Goal: Information Seeking & Learning: Find specific fact

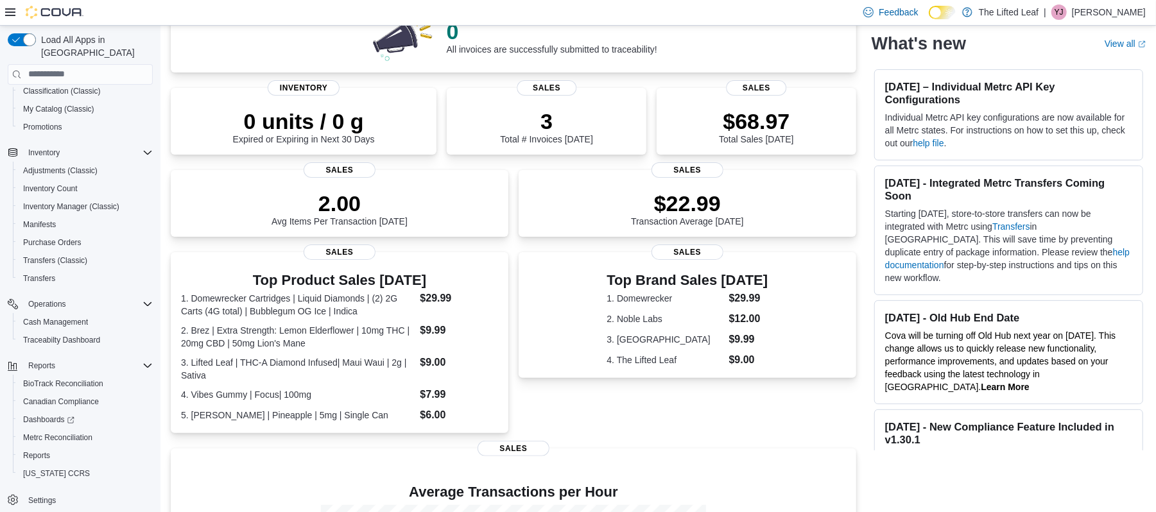
scroll to position [139, 0]
click at [54, 448] on link "Reports" at bounding box center [36, 455] width 37 height 15
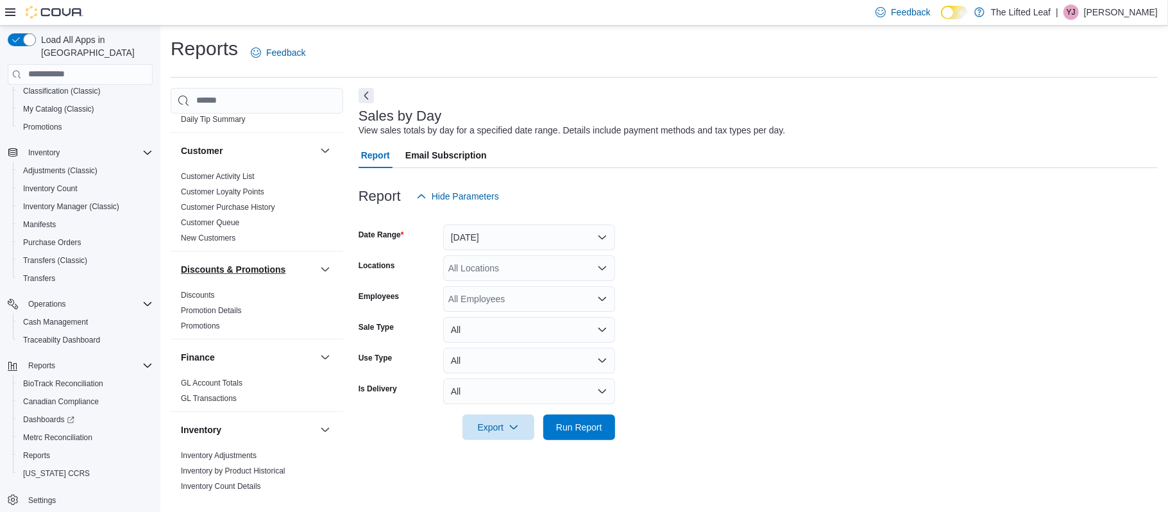
click at [244, 276] on h3 "Discounts & Promotions" at bounding box center [233, 269] width 105 height 13
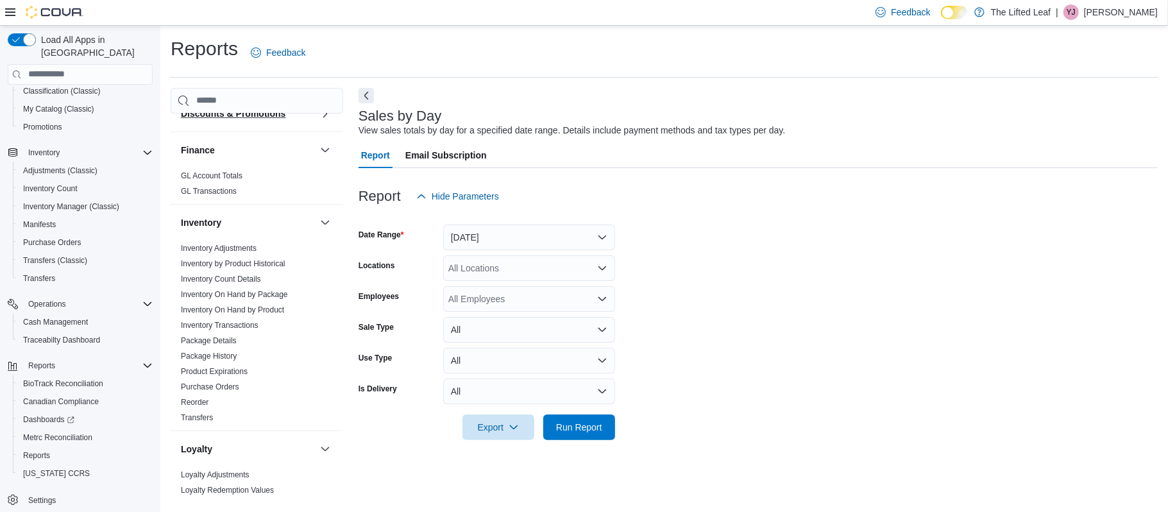
scroll to position [341, 0]
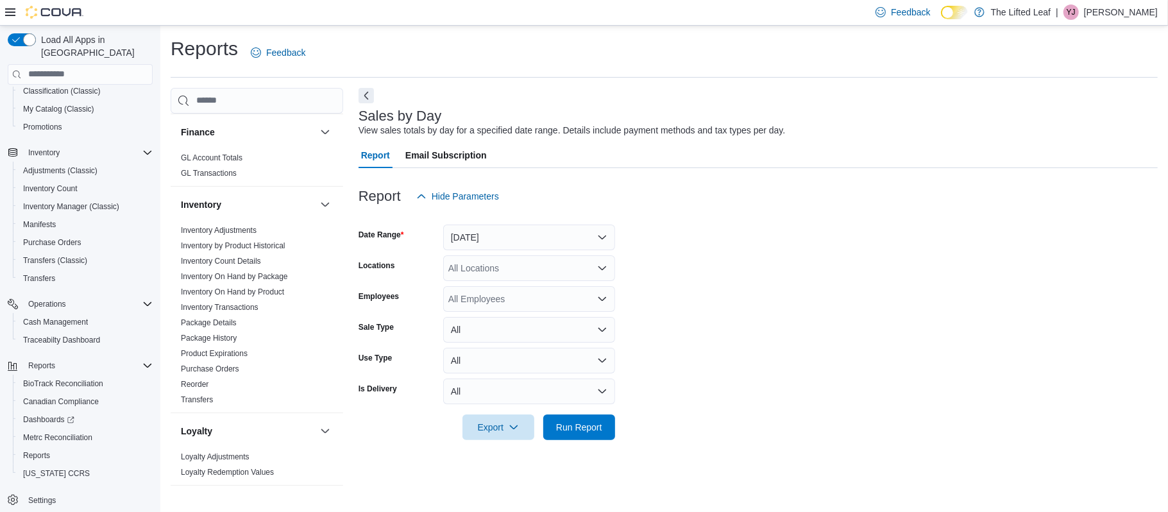
click at [268, 291] on link "Inventory On Hand by Product" at bounding box center [232, 291] width 103 height 9
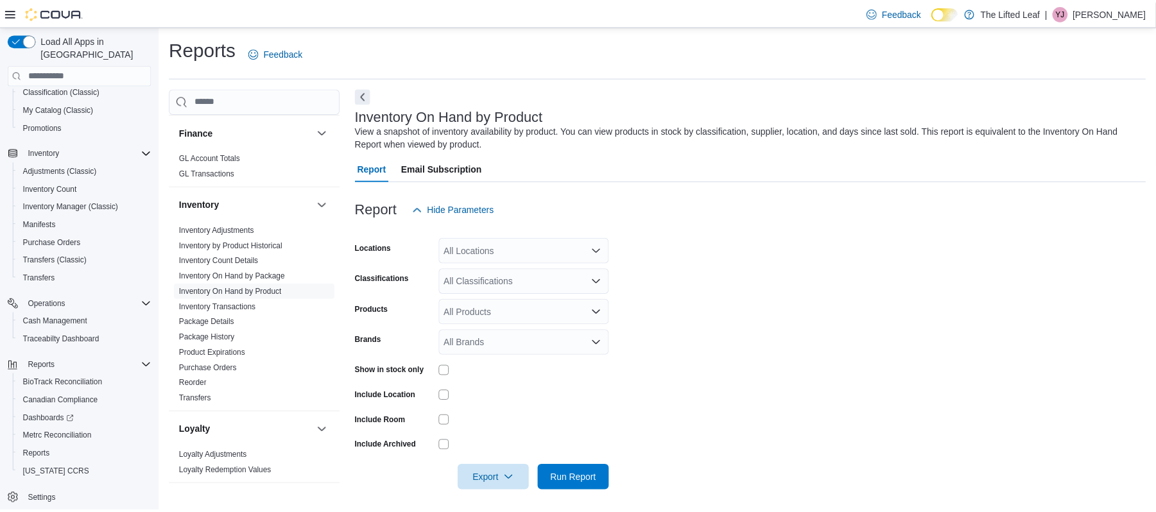
scroll to position [5, 0]
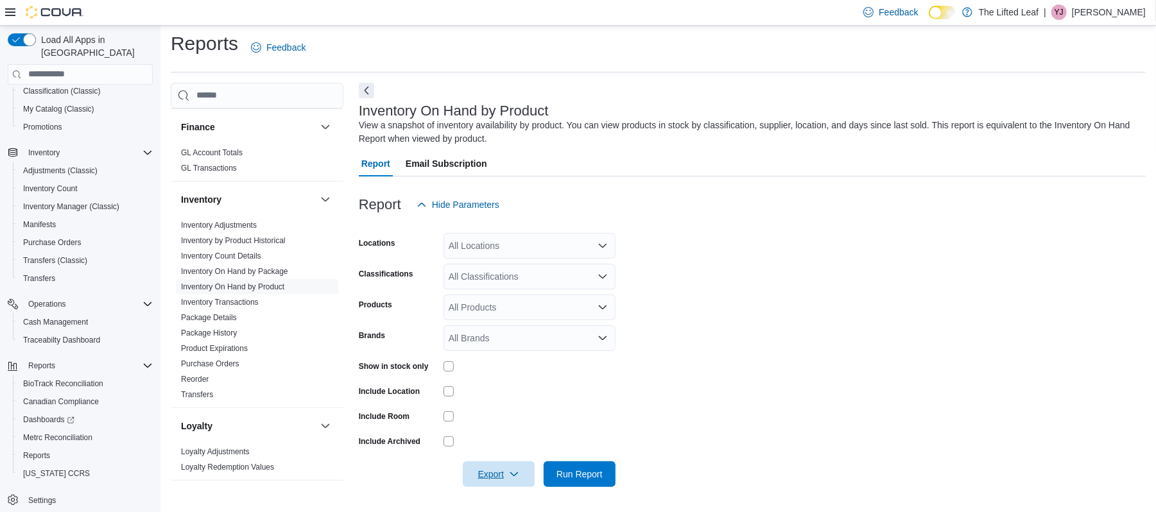
click at [486, 474] on span "Export" at bounding box center [498, 474] width 56 height 26
click at [568, 468] on span "Run Report" at bounding box center [579, 474] width 46 height 13
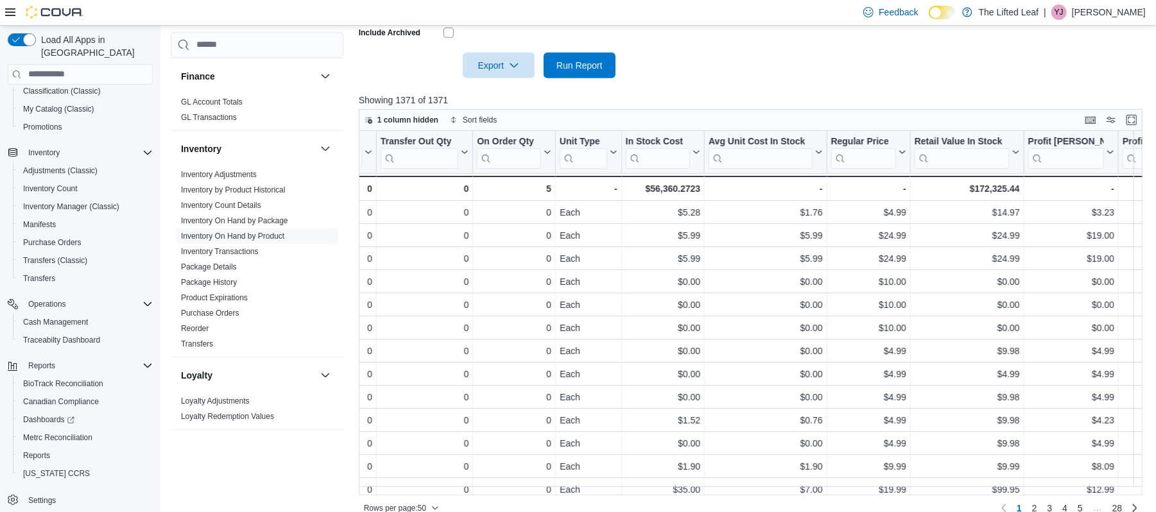
scroll to position [0, 724]
drag, startPoint x: 638, startPoint y: 185, endPoint x: 709, endPoint y: 198, distance: 72.5
click at [709, 198] on div "Totals - Location, column 1, row 51 - - Product, column 2, row 51 - - Classific…" at bounding box center [1124, 188] width 2981 height 25
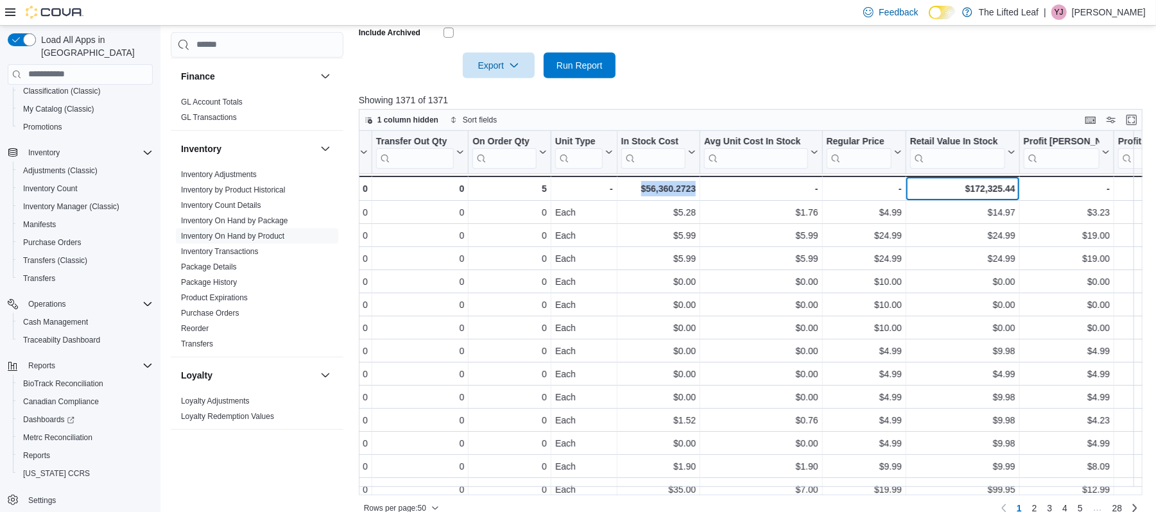
click at [986, 187] on div "$172,325.44" at bounding box center [962, 188] width 105 height 15
drag, startPoint x: 1014, startPoint y: 189, endPoint x: 970, endPoint y: 190, distance: 44.3
click at [970, 190] on div "$172,325.44 - Retail Value In Stock, column 13, row 51" at bounding box center [963, 188] width 114 height 25
copy div "172,325.44"
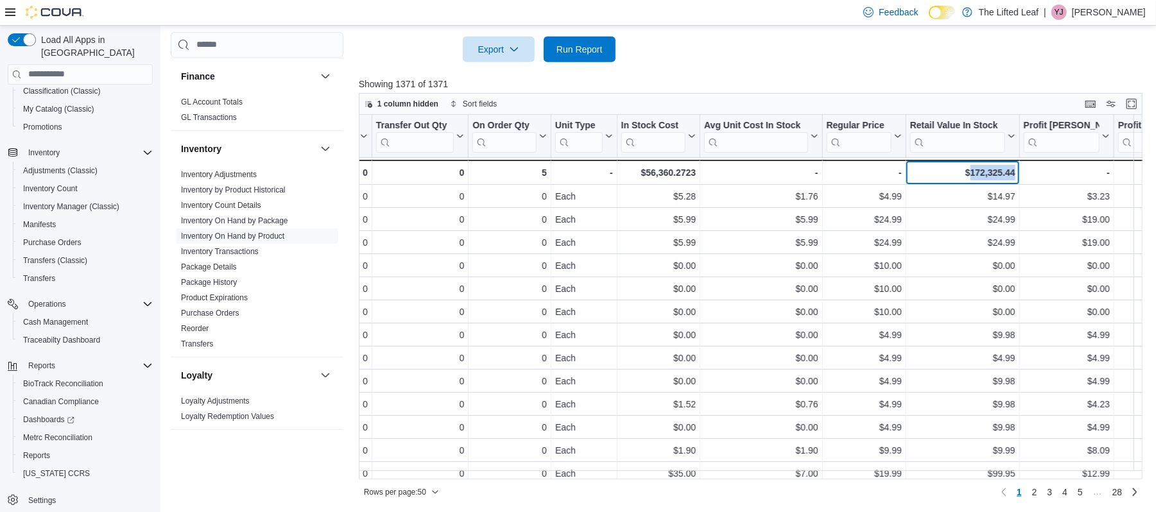
scroll to position [0, 0]
